Goal: Book appointment/travel/reservation

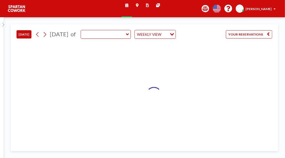
type input "Meeting Room"
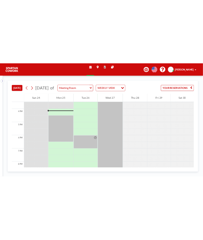
scroll to position [309, 0]
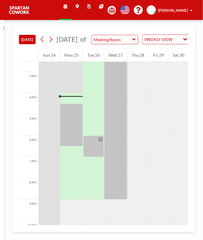
click at [94, 148] on div at bounding box center [93, 146] width 21 height 21
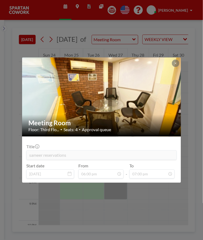
click at [160, 158] on div "Meeting Room Floor: Third Flo... • Seats: 4 • Approval queue Title sameer reser…" at bounding box center [101, 120] width 203 height 240
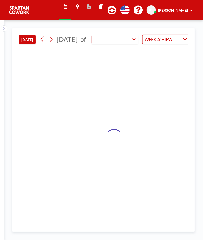
type input "Meeting Room"
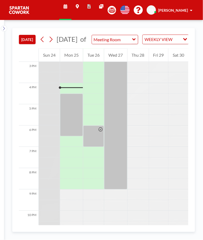
scroll to position [328, 0]
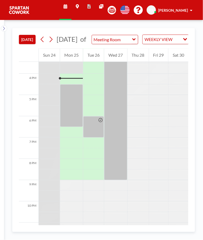
click at [76, 94] on div at bounding box center [71, 105] width 23 height 43
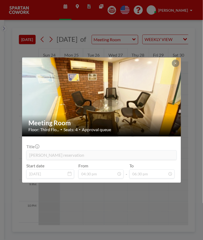
click at [178, 202] on div "Meeting Room Floor: Third Flo... • Seats: 4 • Approval queue Title Wahid's rese…" at bounding box center [101, 120] width 203 height 240
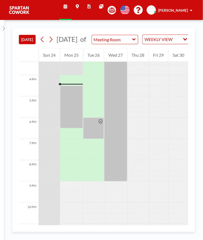
scroll to position [328, 0]
